Goal: Share content: Share content

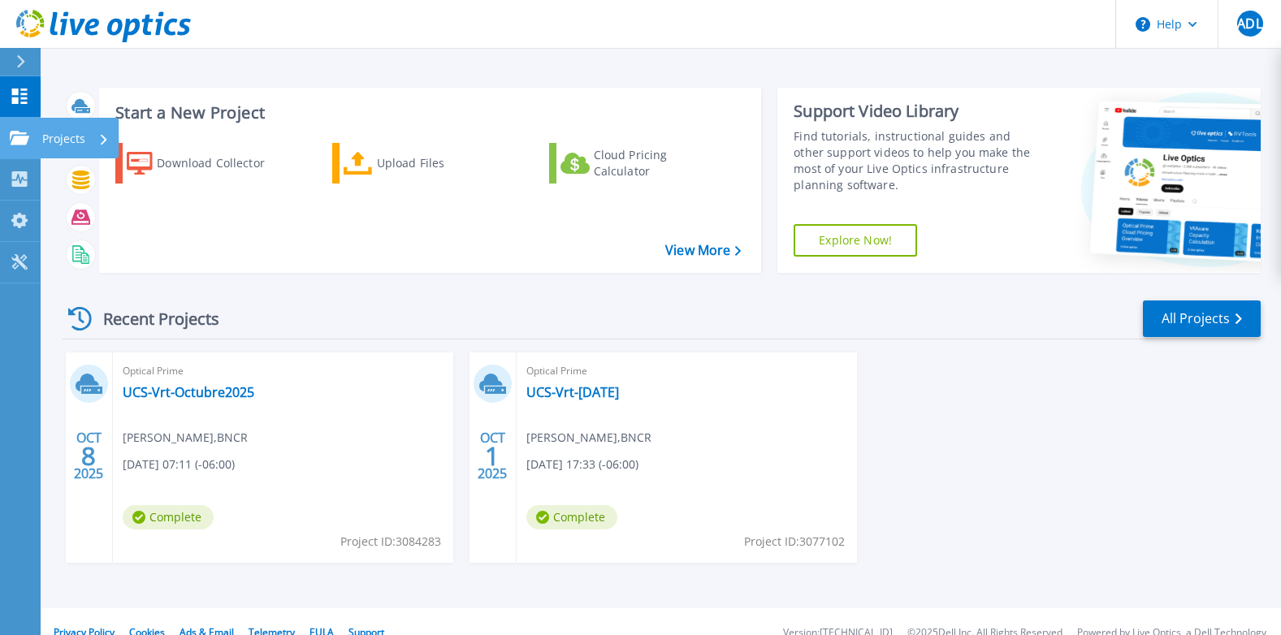
click at [52, 137] on p "Projects" at bounding box center [63, 139] width 43 height 42
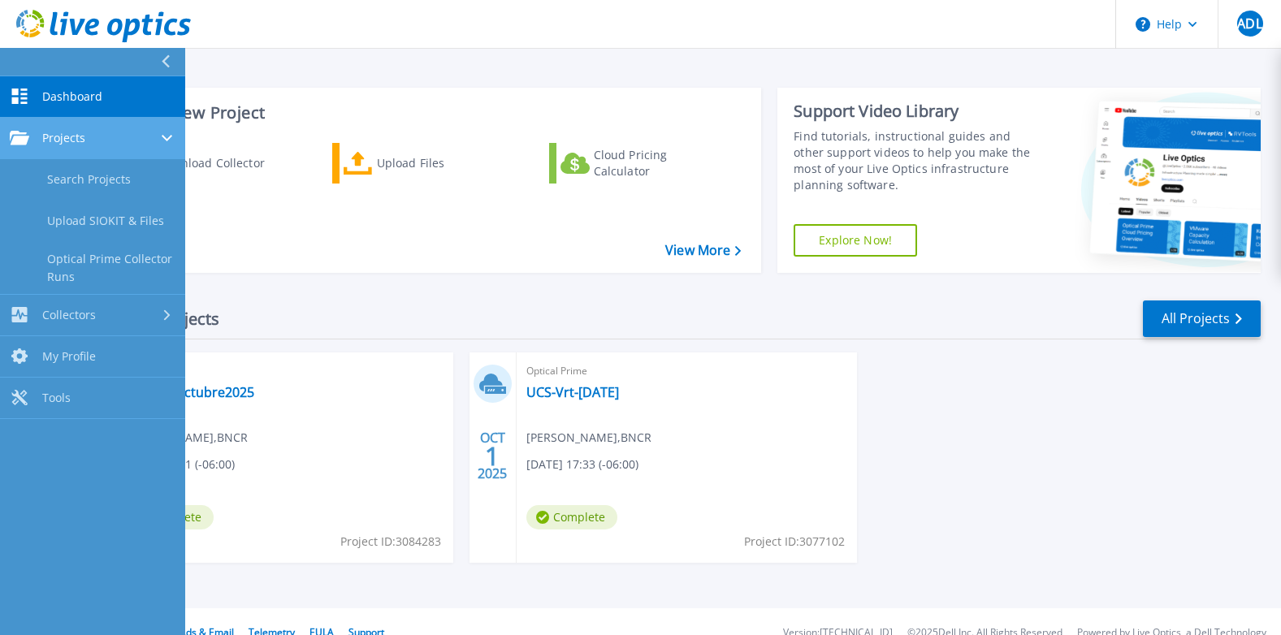
click at [107, 138] on div "Projects" at bounding box center [93, 138] width 166 height 15
click at [115, 145] on div "Projects" at bounding box center [93, 138] width 166 height 15
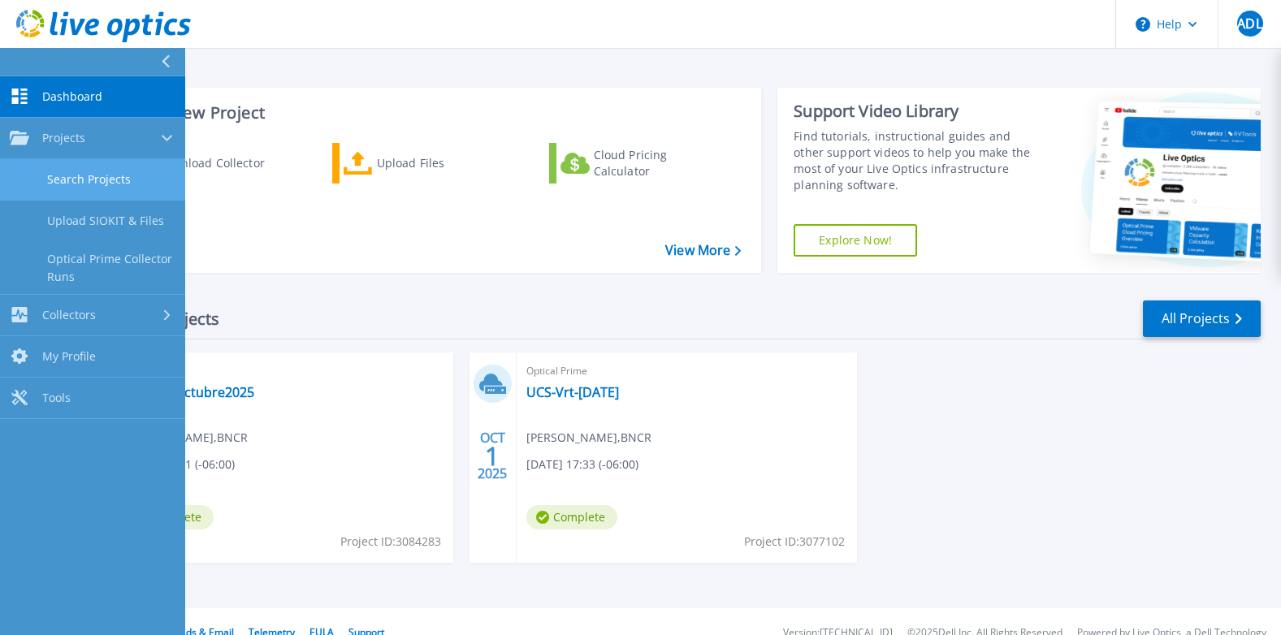
click at [136, 175] on link "Search Projects" at bounding box center [92, 179] width 185 height 41
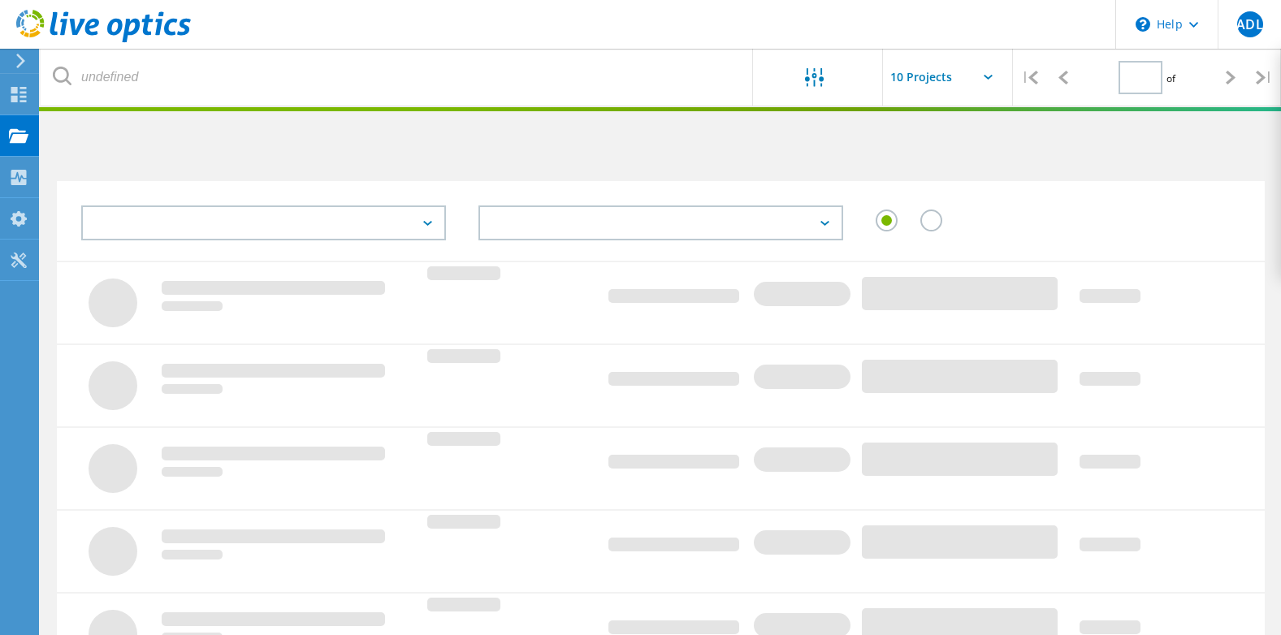
type input "1"
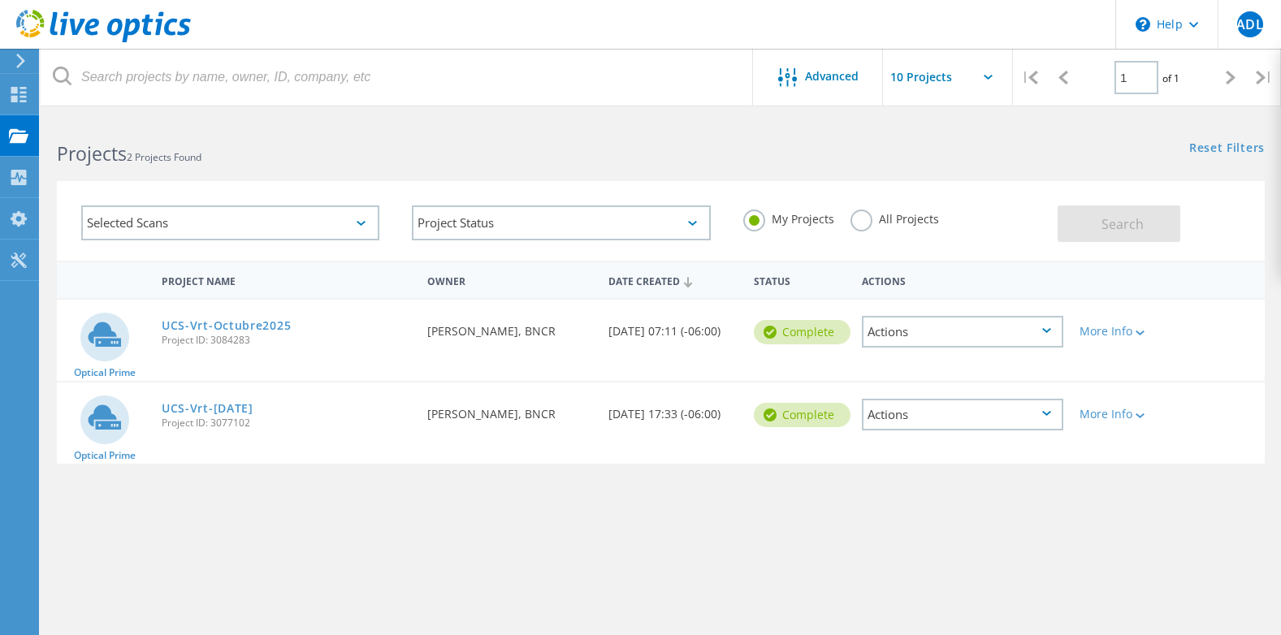
click at [1056, 411] on div "Actions" at bounding box center [962, 415] width 201 height 32
click at [914, 455] on div "Delete" at bounding box center [962, 452] width 198 height 25
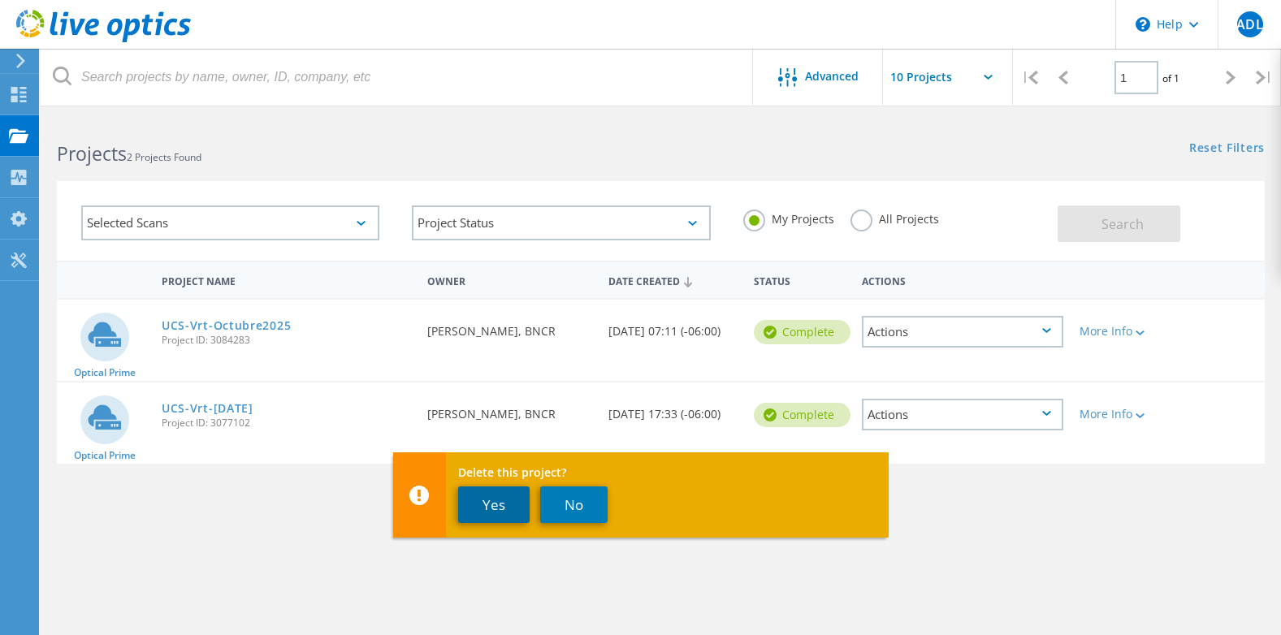
click at [490, 493] on button "Yes" at bounding box center [493, 504] width 71 height 37
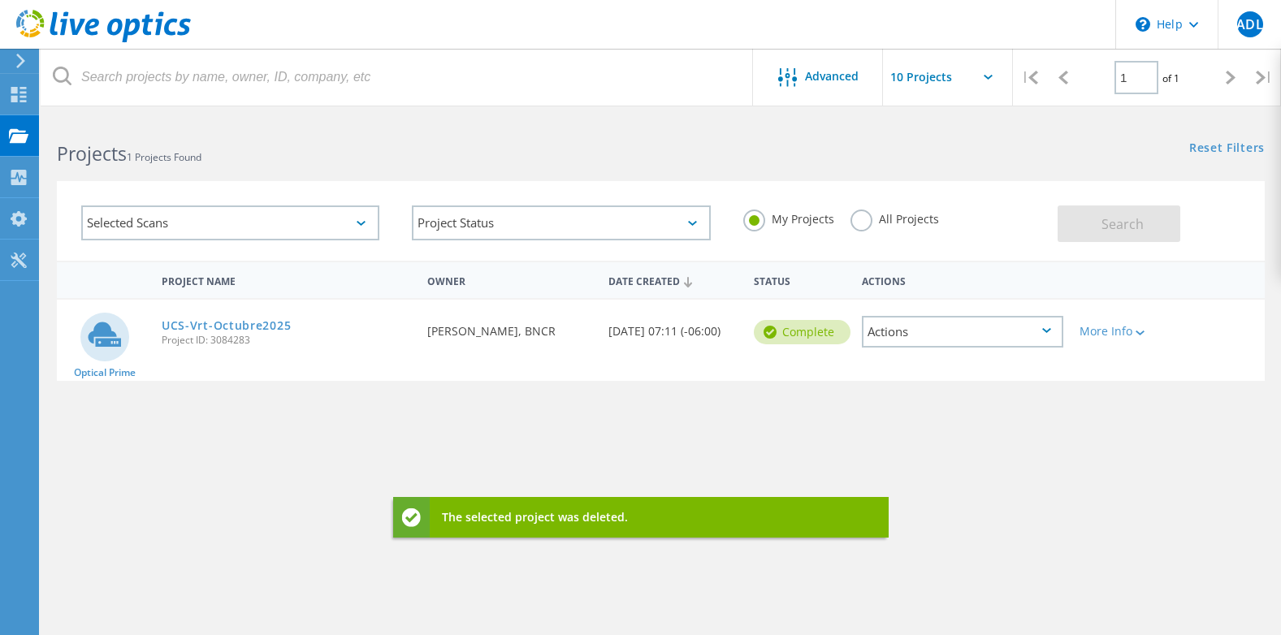
click at [1049, 337] on div "Actions" at bounding box center [962, 332] width 201 height 32
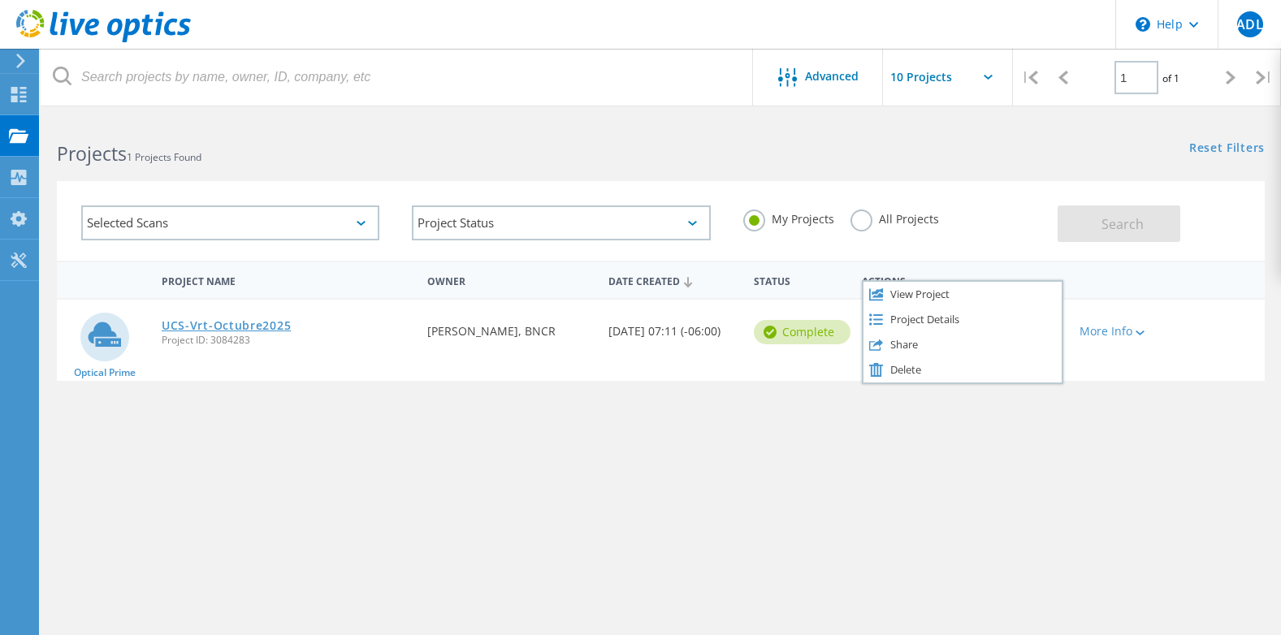
click at [231, 326] on link "UCS-Vrt-Octubre2025" at bounding box center [226, 325] width 129 height 11
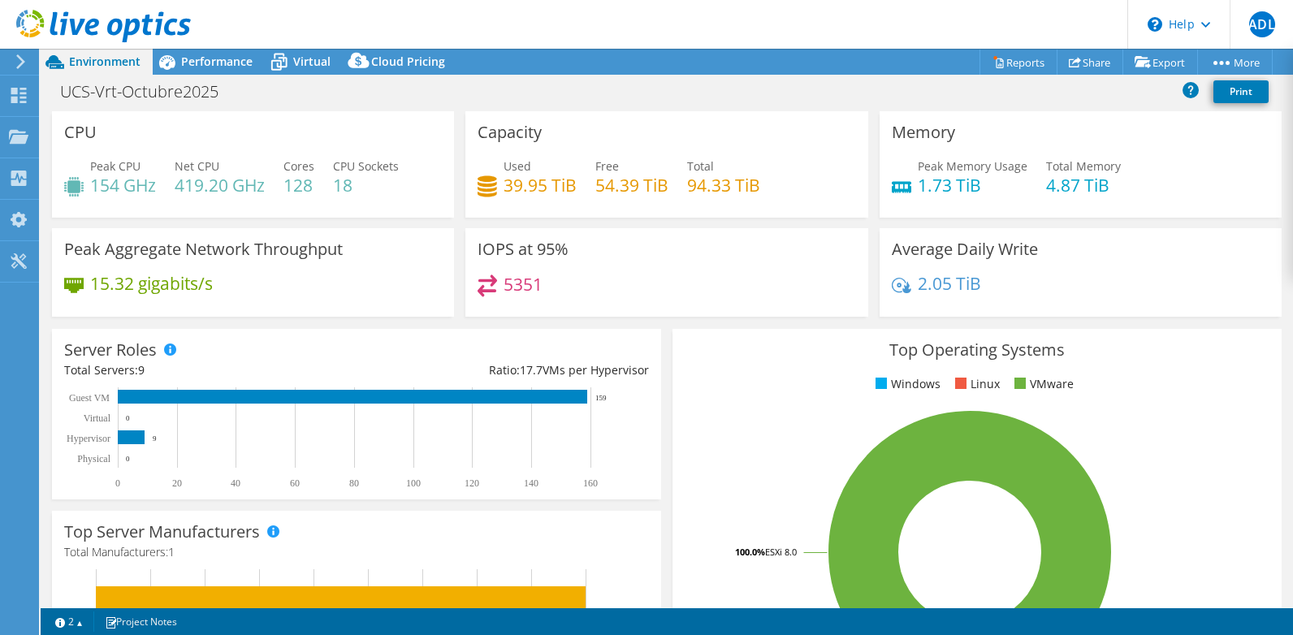
select select "USD"
click at [1075, 59] on link "Share" at bounding box center [1089, 62] width 67 height 25
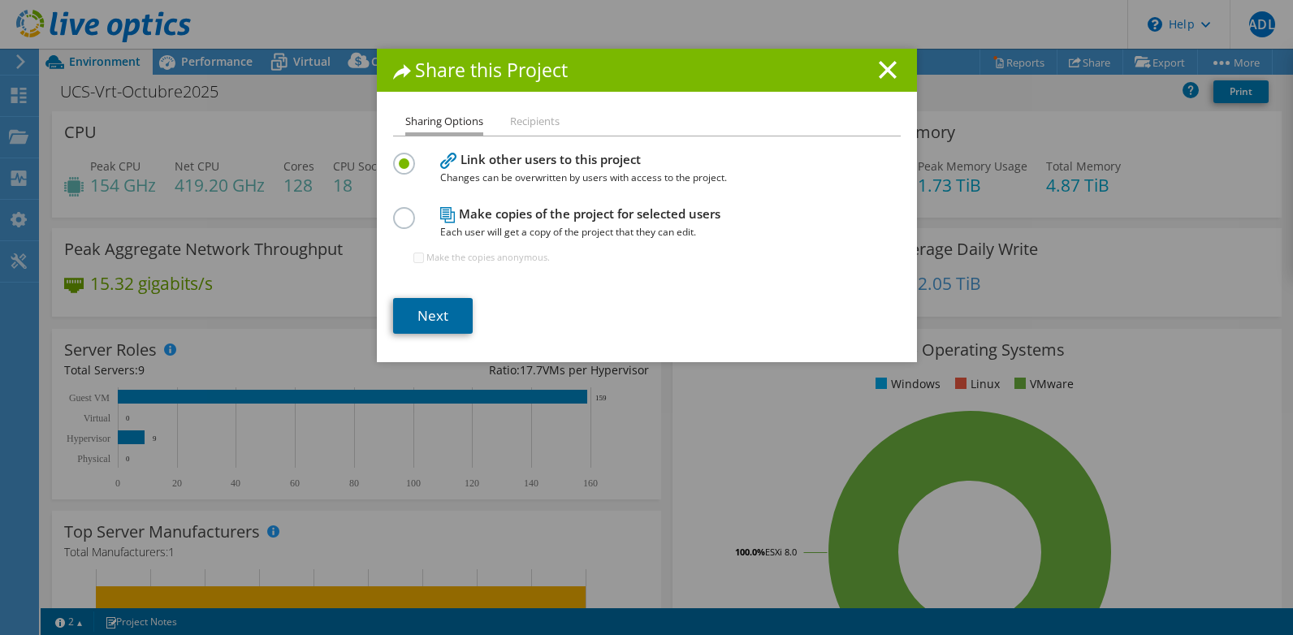
click at [440, 313] on link "Next" at bounding box center [433, 316] width 80 height 36
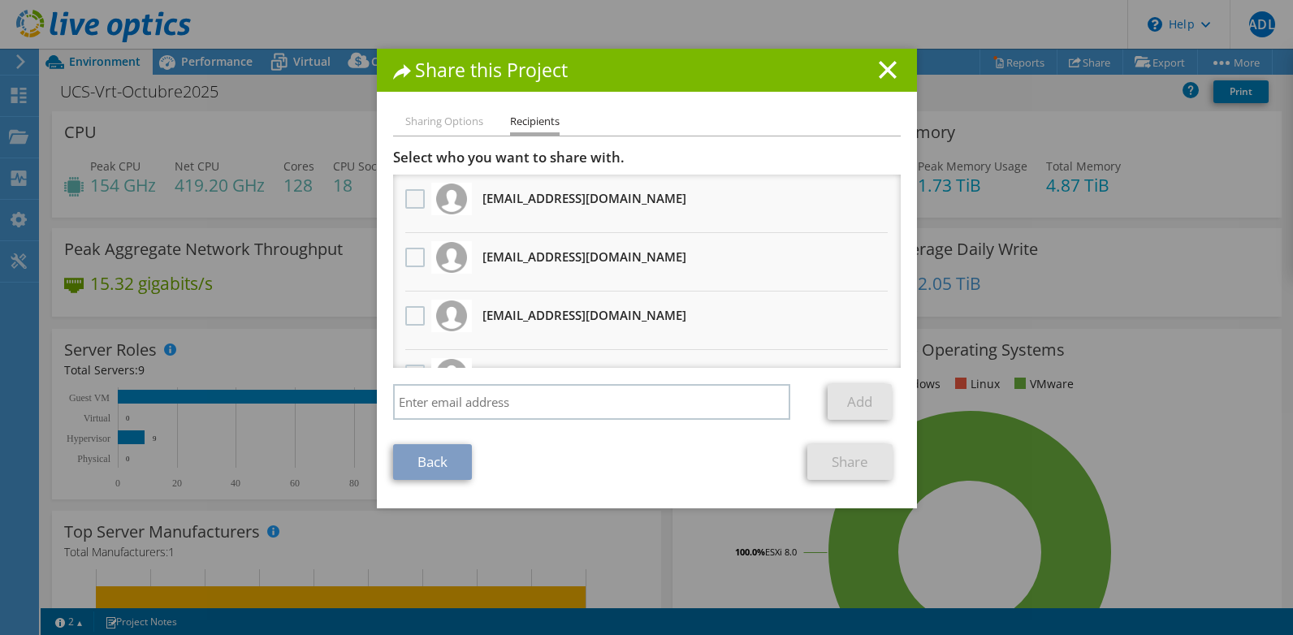
click at [411, 199] on label at bounding box center [417, 198] width 24 height 19
click at [0, 0] on input "checkbox" at bounding box center [0, 0] width 0 height 0
click at [407, 245] on div at bounding box center [415, 258] width 28 height 34
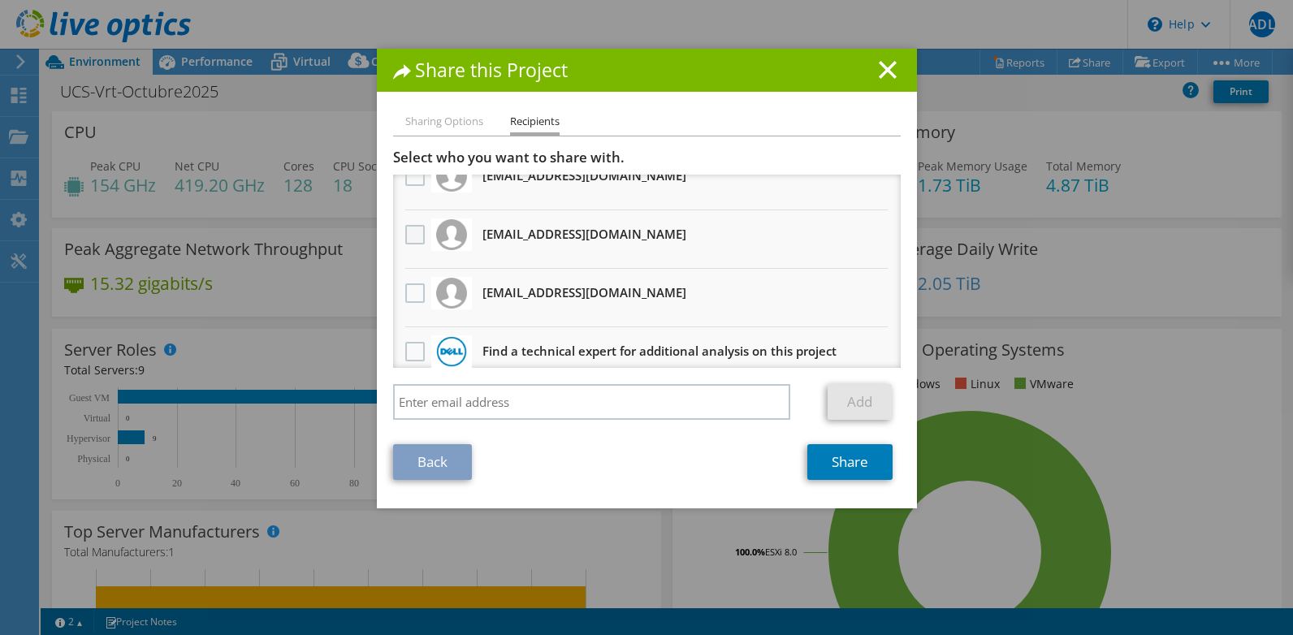
click at [413, 234] on label at bounding box center [417, 234] width 24 height 19
click at [0, 0] on input "checkbox" at bounding box center [0, 0] width 0 height 0
click at [420, 285] on label at bounding box center [417, 292] width 24 height 19
click at [0, 0] on input "checkbox" at bounding box center [0, 0] width 0 height 0
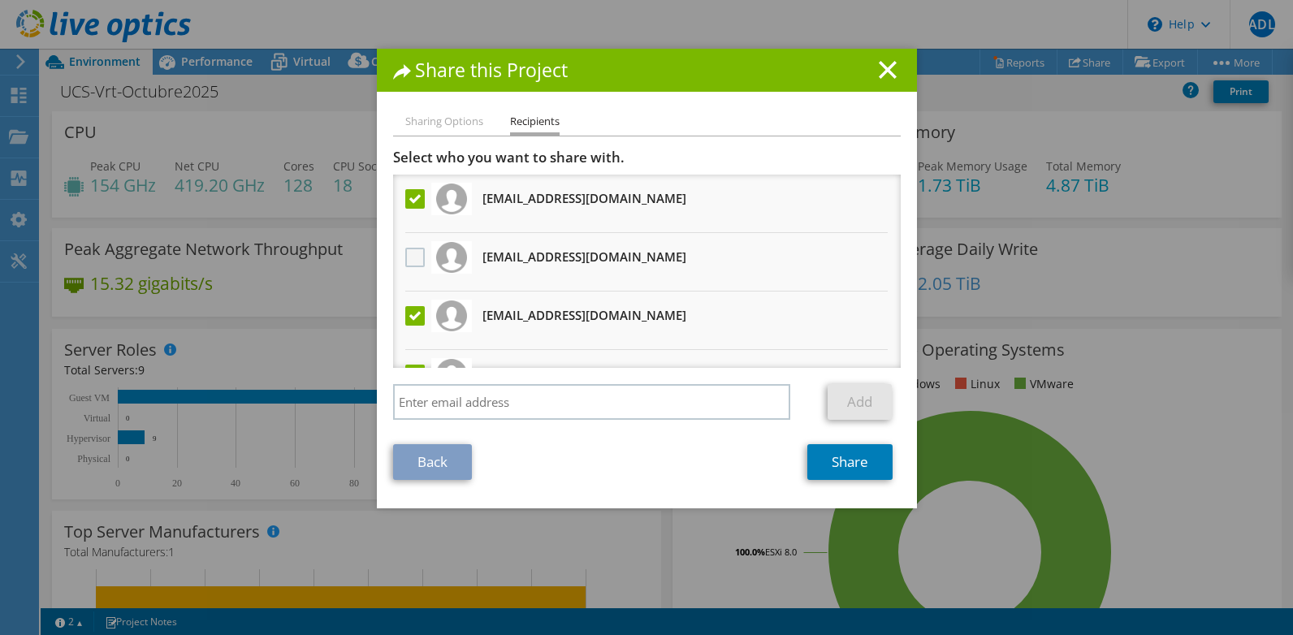
click at [413, 259] on label at bounding box center [417, 257] width 24 height 19
click at [0, 0] on input "checkbox" at bounding box center [0, 0] width 0 height 0
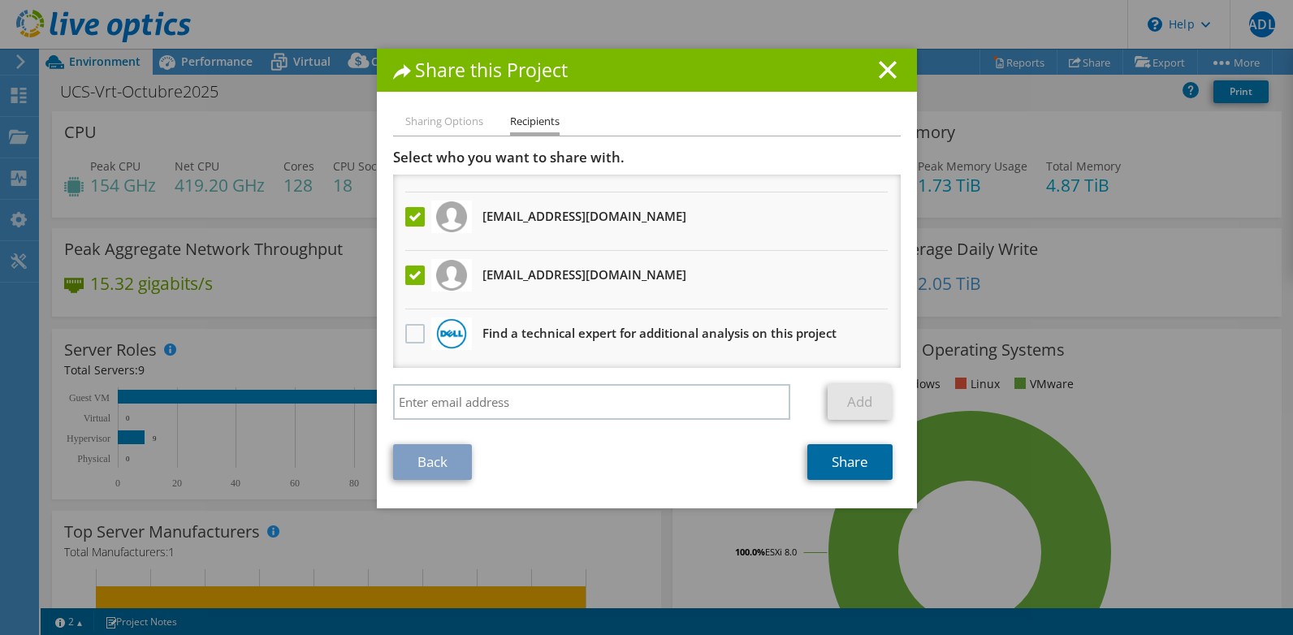
click at [845, 463] on link "Share" at bounding box center [849, 462] width 85 height 36
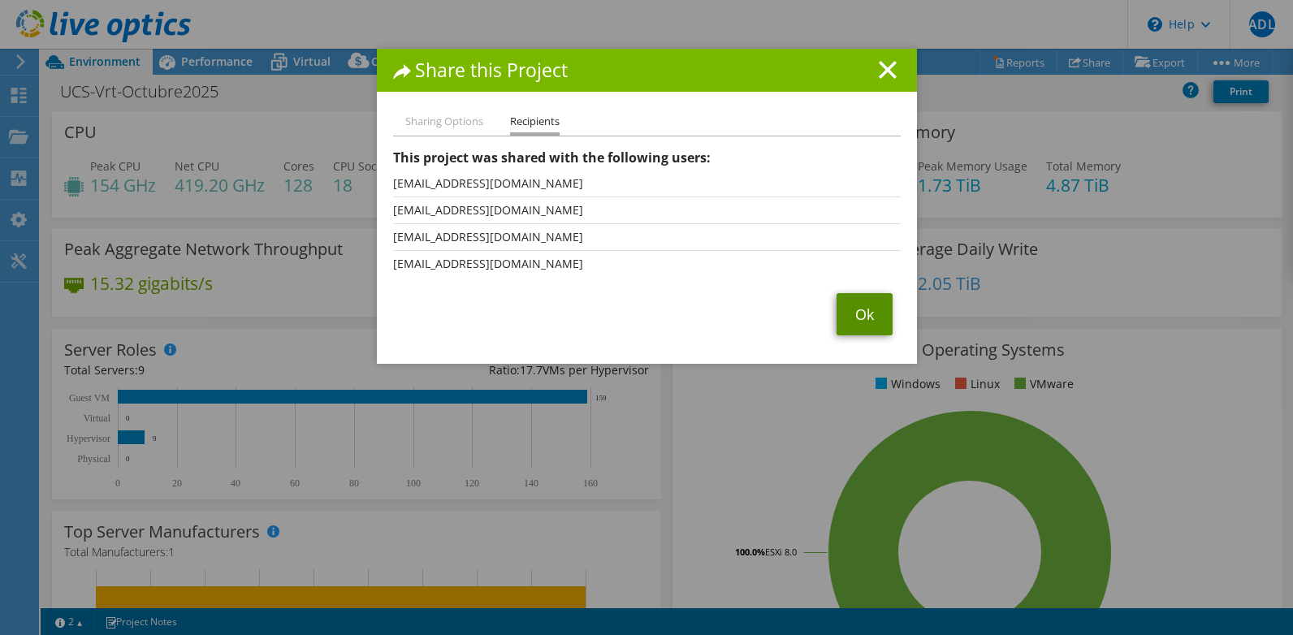
click at [865, 314] on link "Ok" at bounding box center [864, 314] width 56 height 42
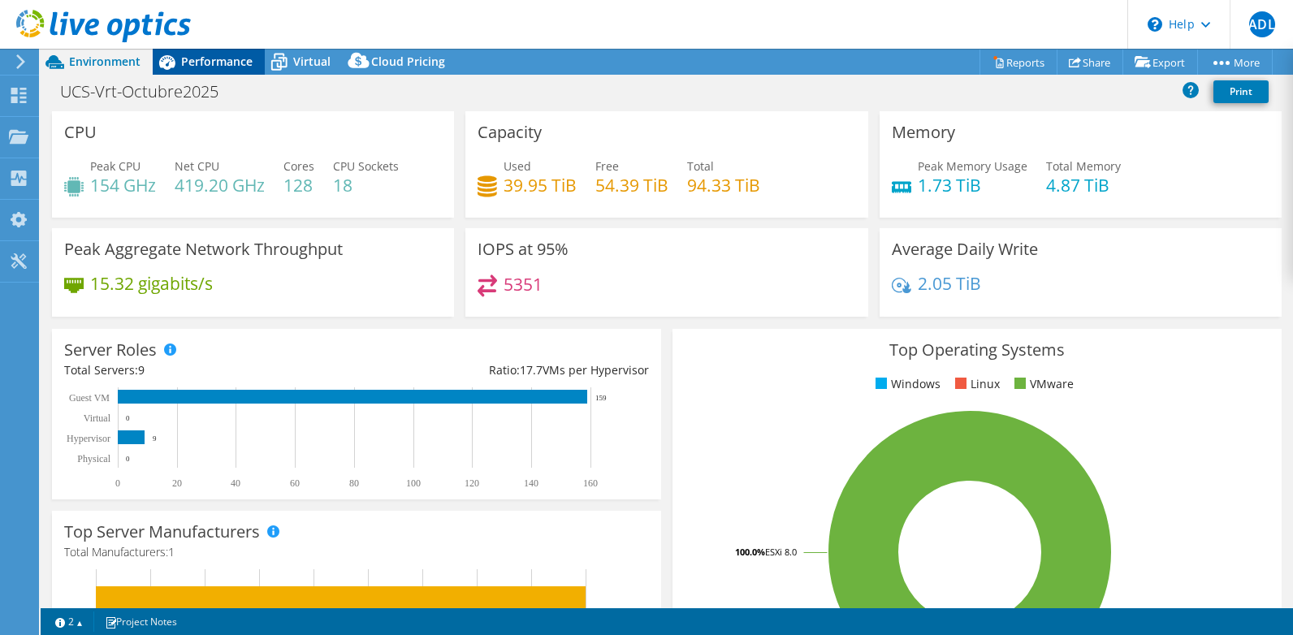
click at [216, 64] on span "Performance" at bounding box center [216, 61] width 71 height 15
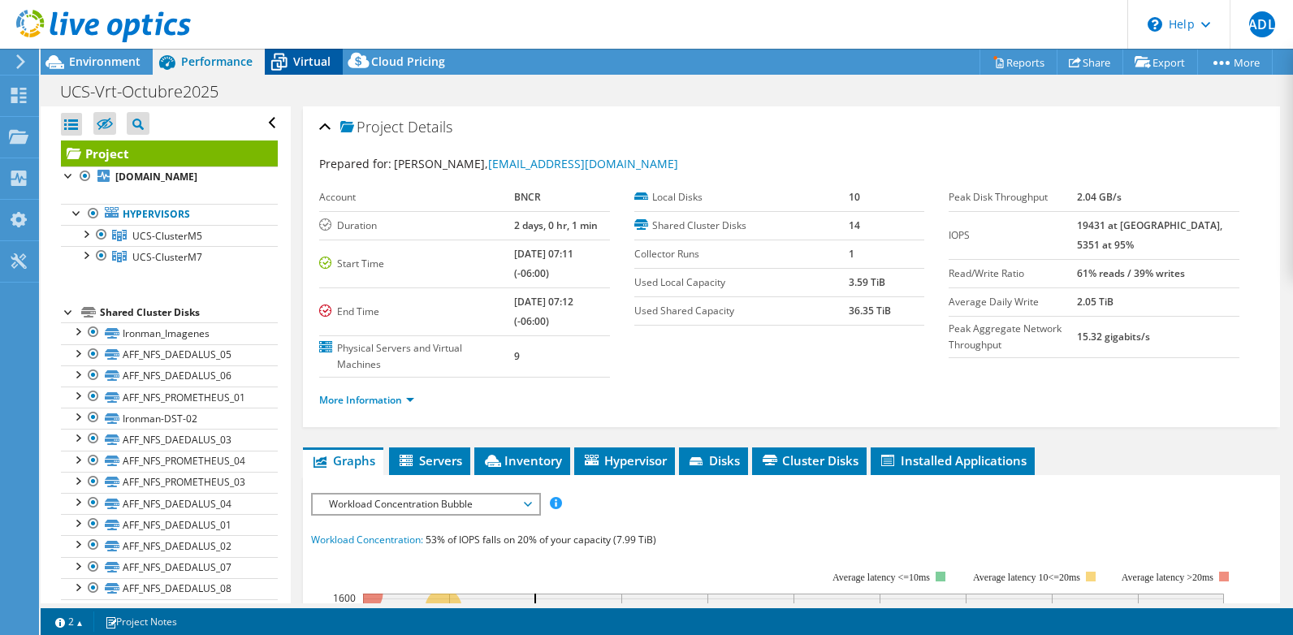
click at [314, 70] on div "Virtual" at bounding box center [304, 62] width 78 height 26
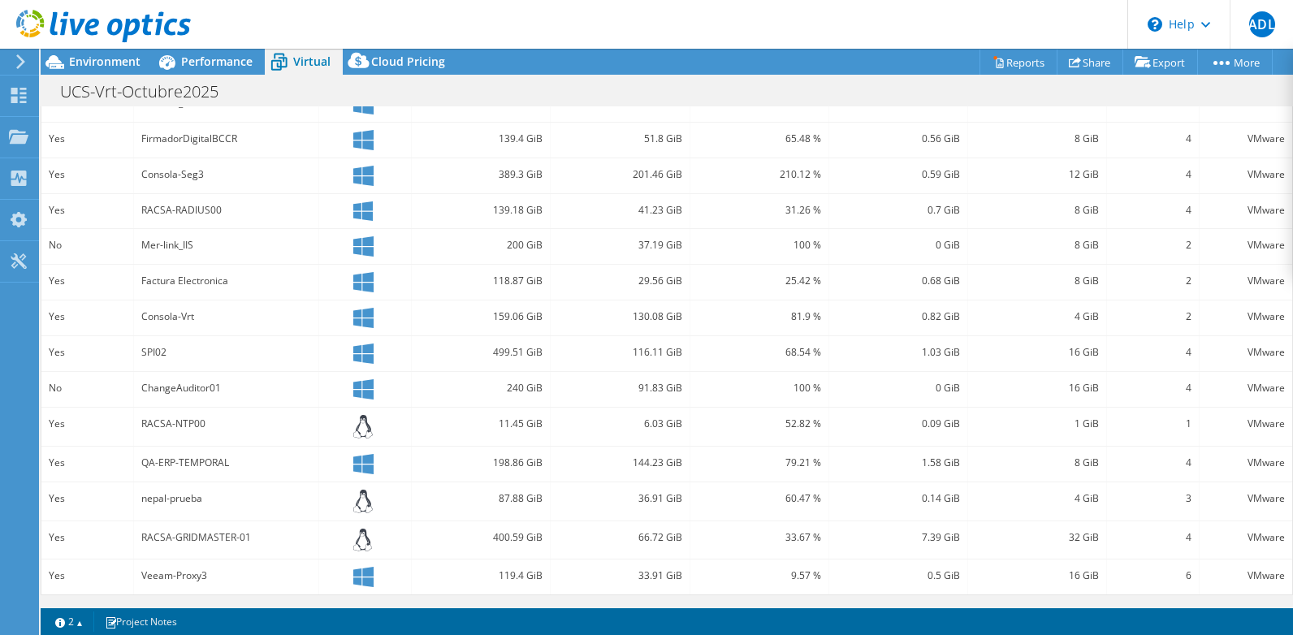
scroll to position [0, 0]
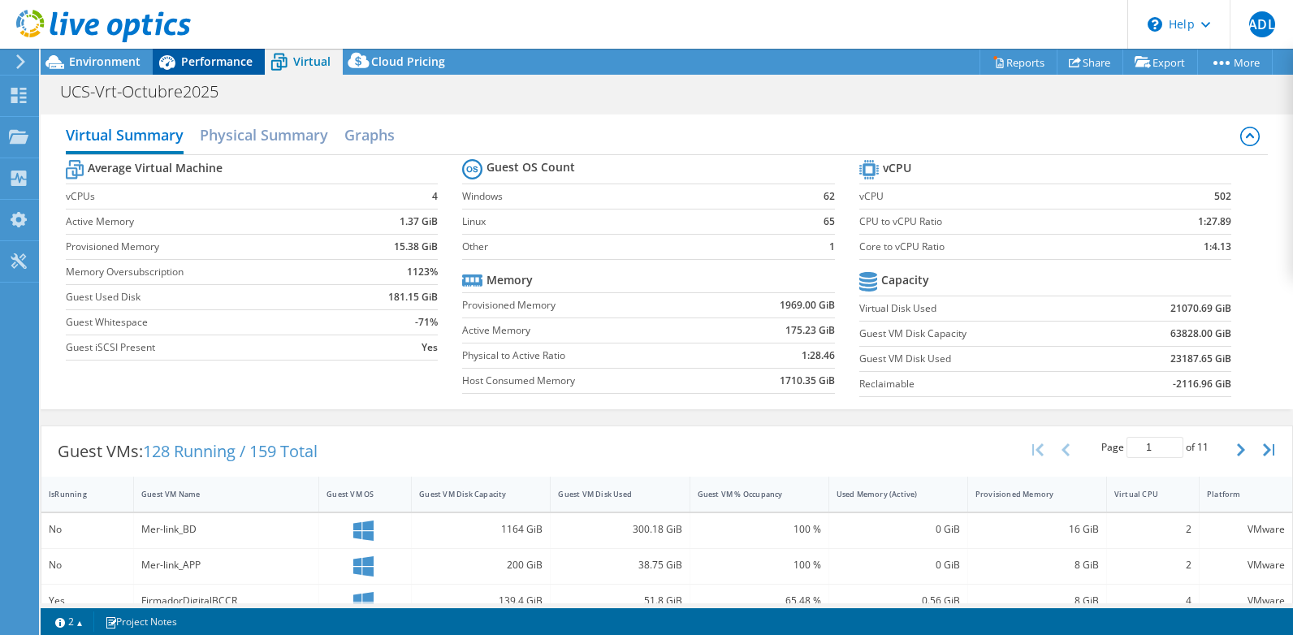
click at [226, 56] on span "Performance" at bounding box center [216, 61] width 71 height 15
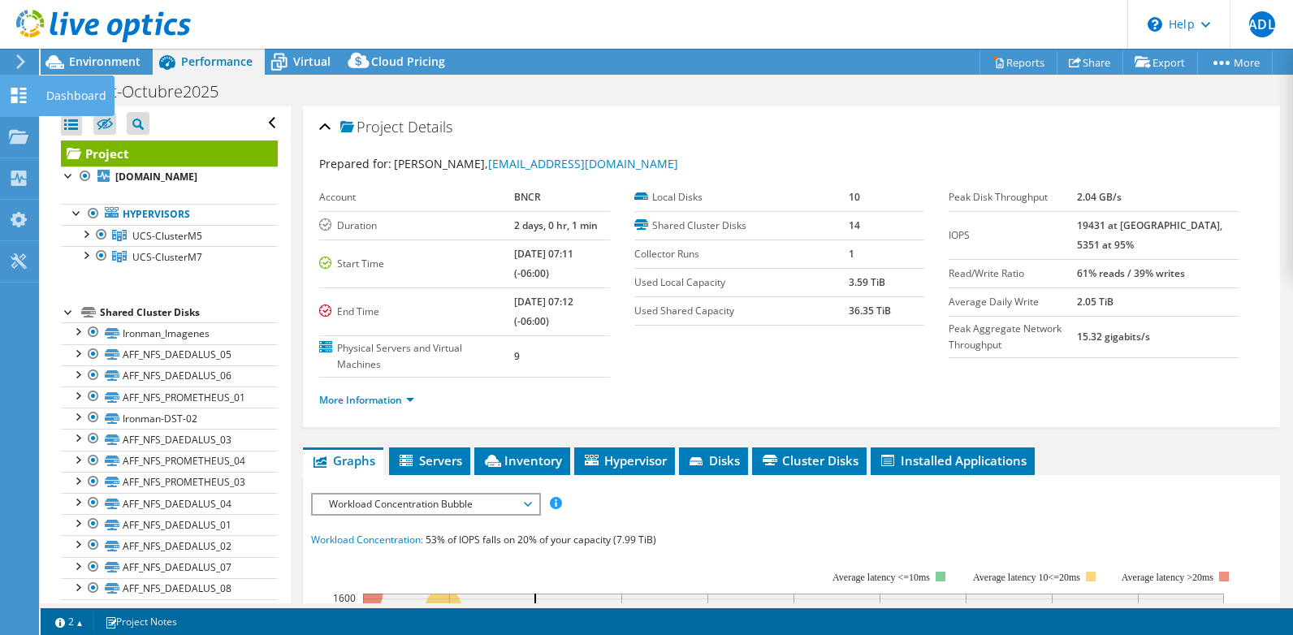
click at [19, 106] on div at bounding box center [18, 98] width 19 height 18
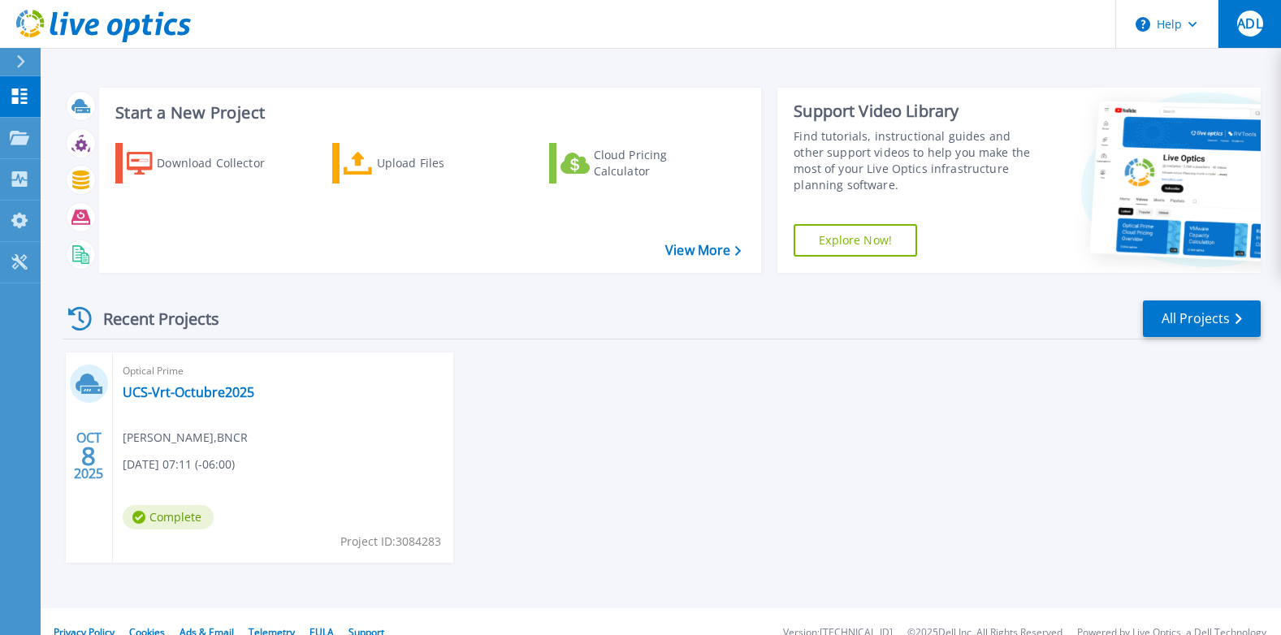
click at [1247, 17] on span "ADL" at bounding box center [1249, 23] width 24 height 13
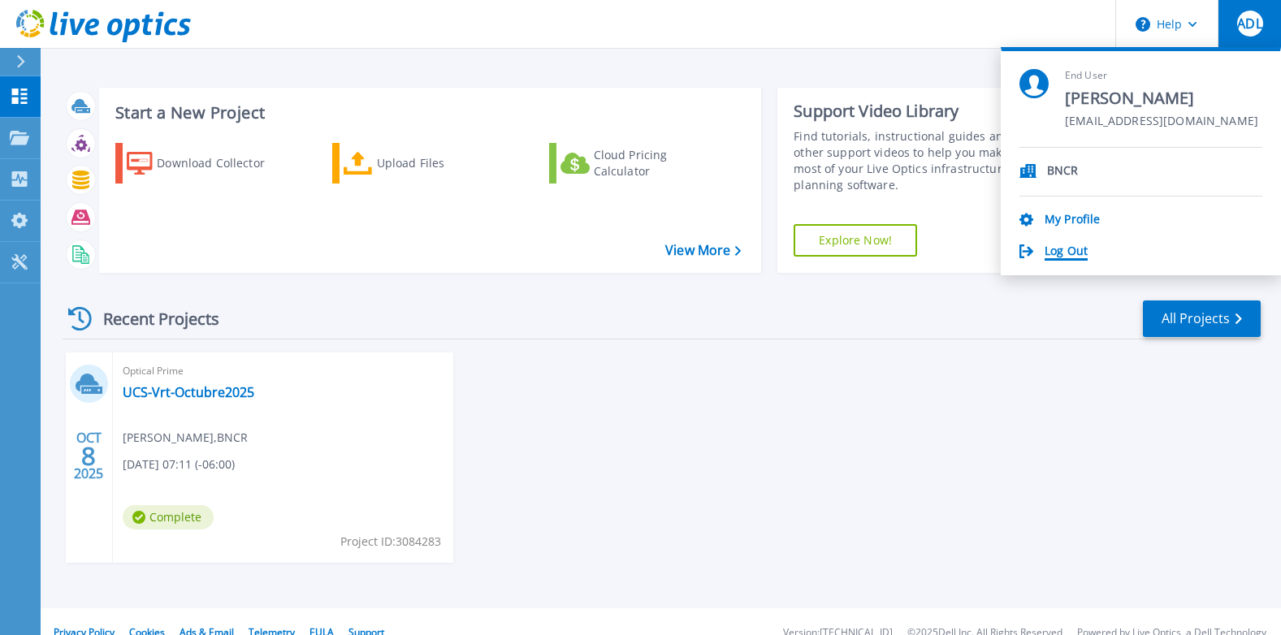
click at [1081, 244] on link "Log Out" at bounding box center [1065, 251] width 43 height 15
